Goal: Task Accomplishment & Management: Manage account settings

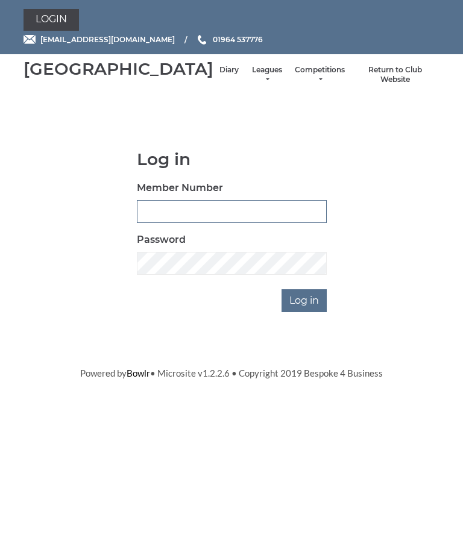
type input "0132"
click at [305, 312] on input "Log in" at bounding box center [303, 300] width 45 height 23
click at [307, 312] on input "Log in" at bounding box center [303, 300] width 45 height 23
